Goal: Navigation & Orientation: Find specific page/section

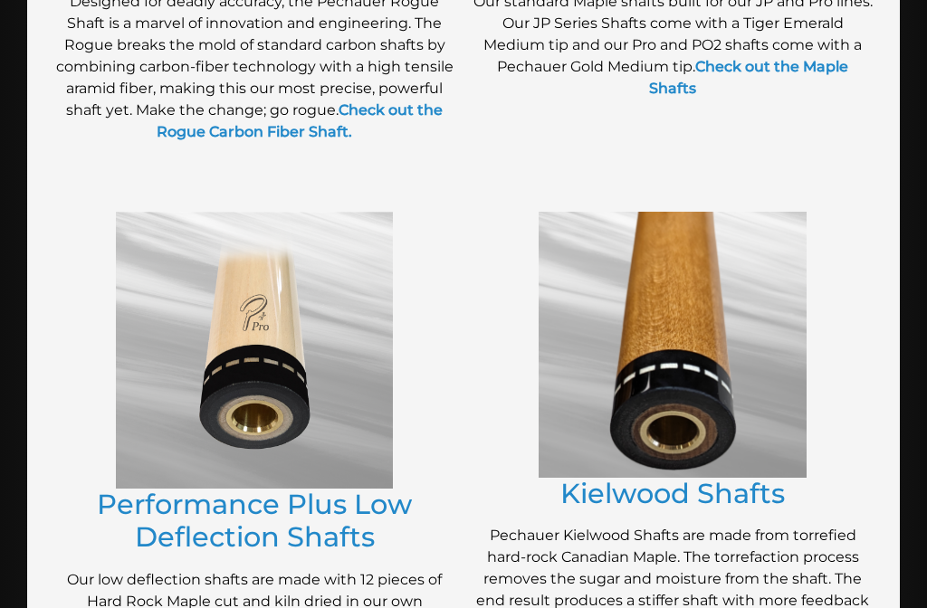
scroll to position [892, 0]
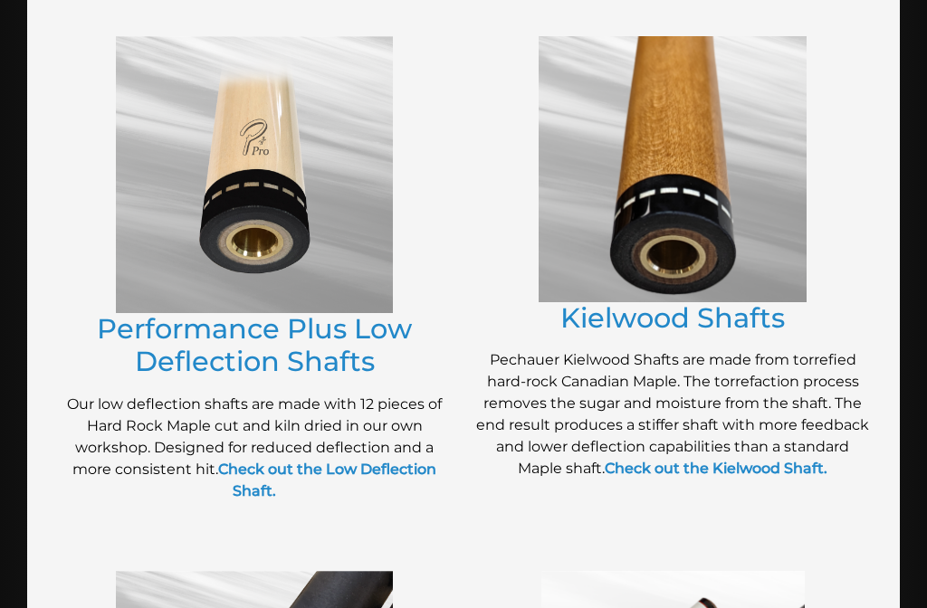
click at [203, 213] on img at bounding box center [254, 174] width 277 height 277
click at [168, 324] on link "Performance Plus Low Deflection Shafts" at bounding box center [254, 345] width 315 height 67
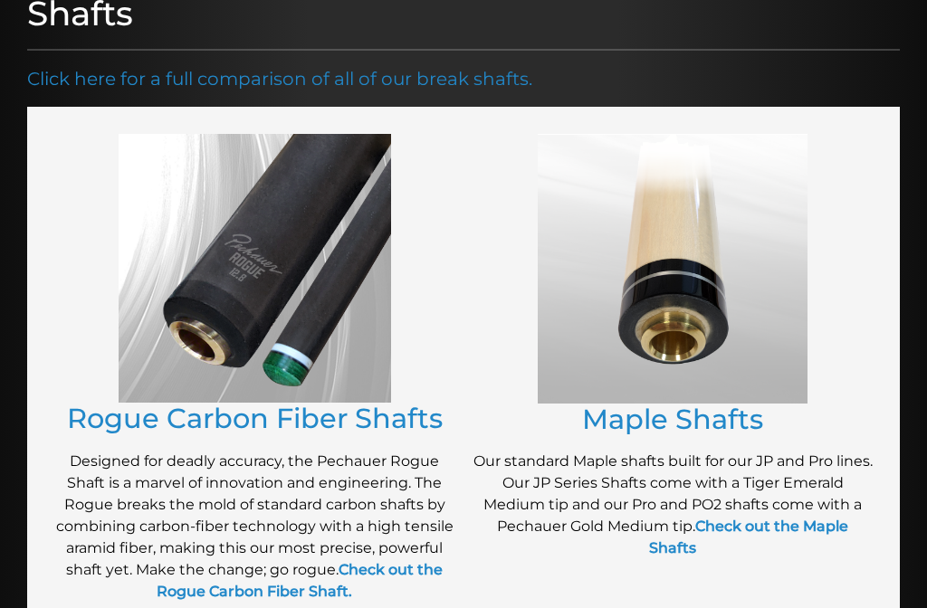
scroll to position [212, 0]
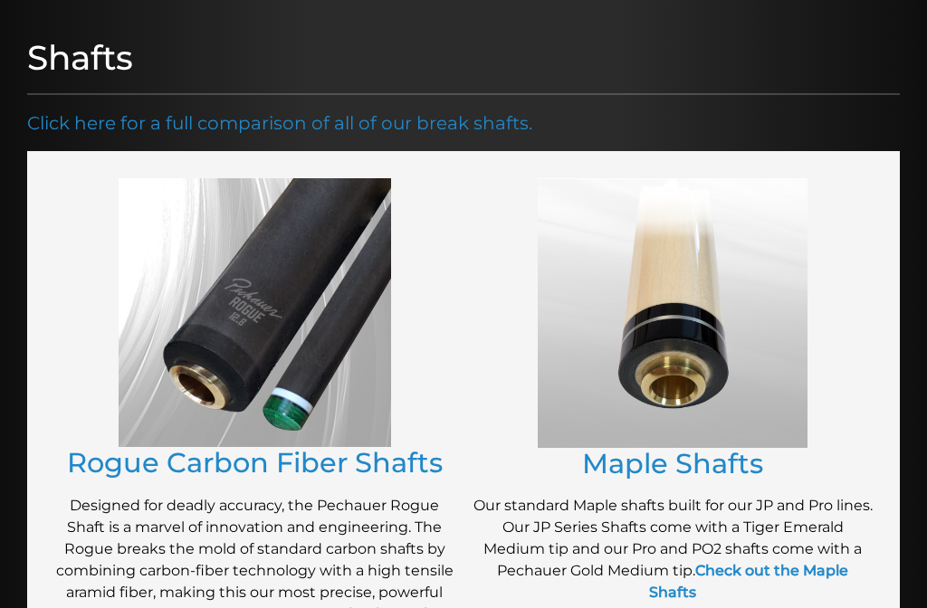
click at [750, 334] on img at bounding box center [673, 313] width 270 height 270
click at [722, 449] on link "Maple Shafts" at bounding box center [672, 463] width 181 height 33
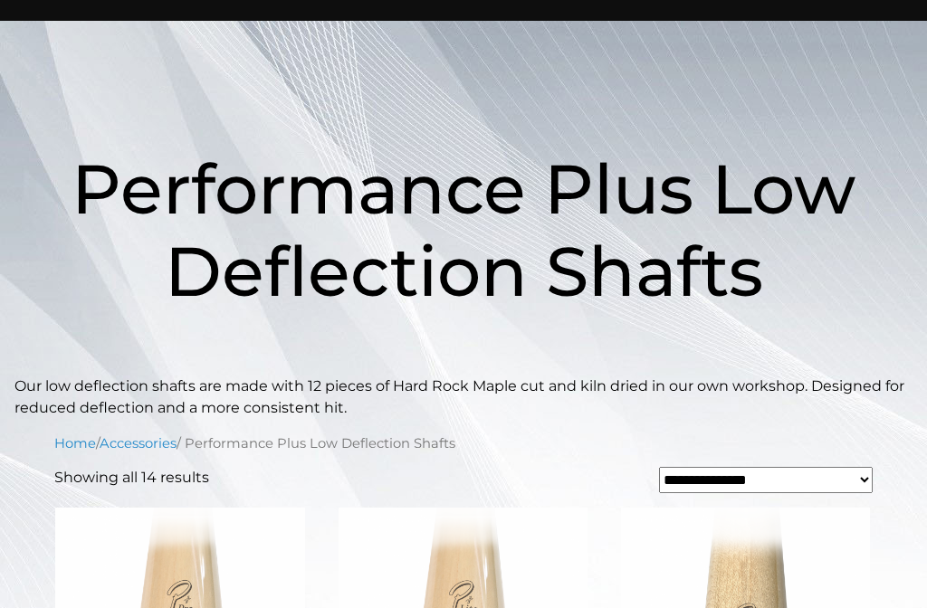
scroll to position [150, 0]
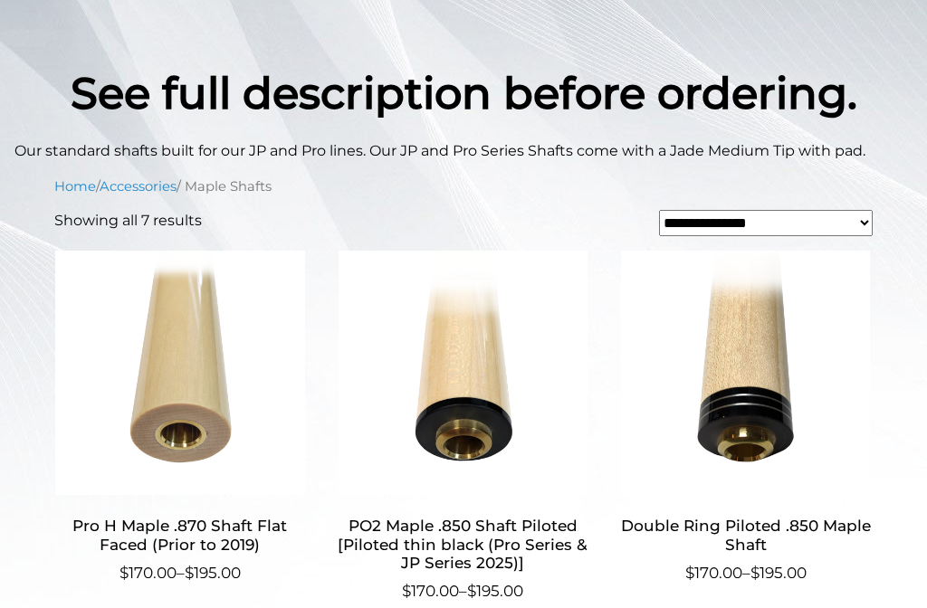
scroll to position [391, 0]
